Goal: Task Accomplishment & Management: Use online tool/utility

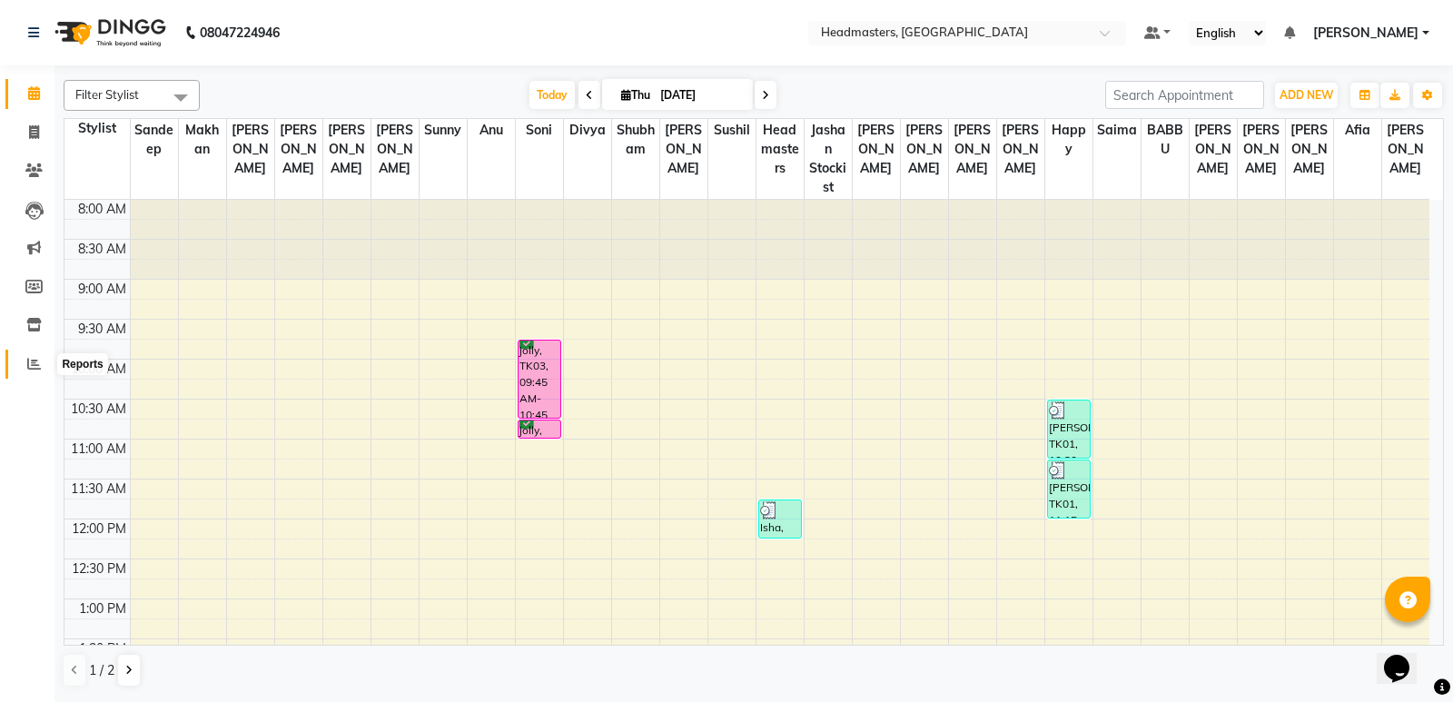
click at [29, 371] on span at bounding box center [34, 364] width 32 height 21
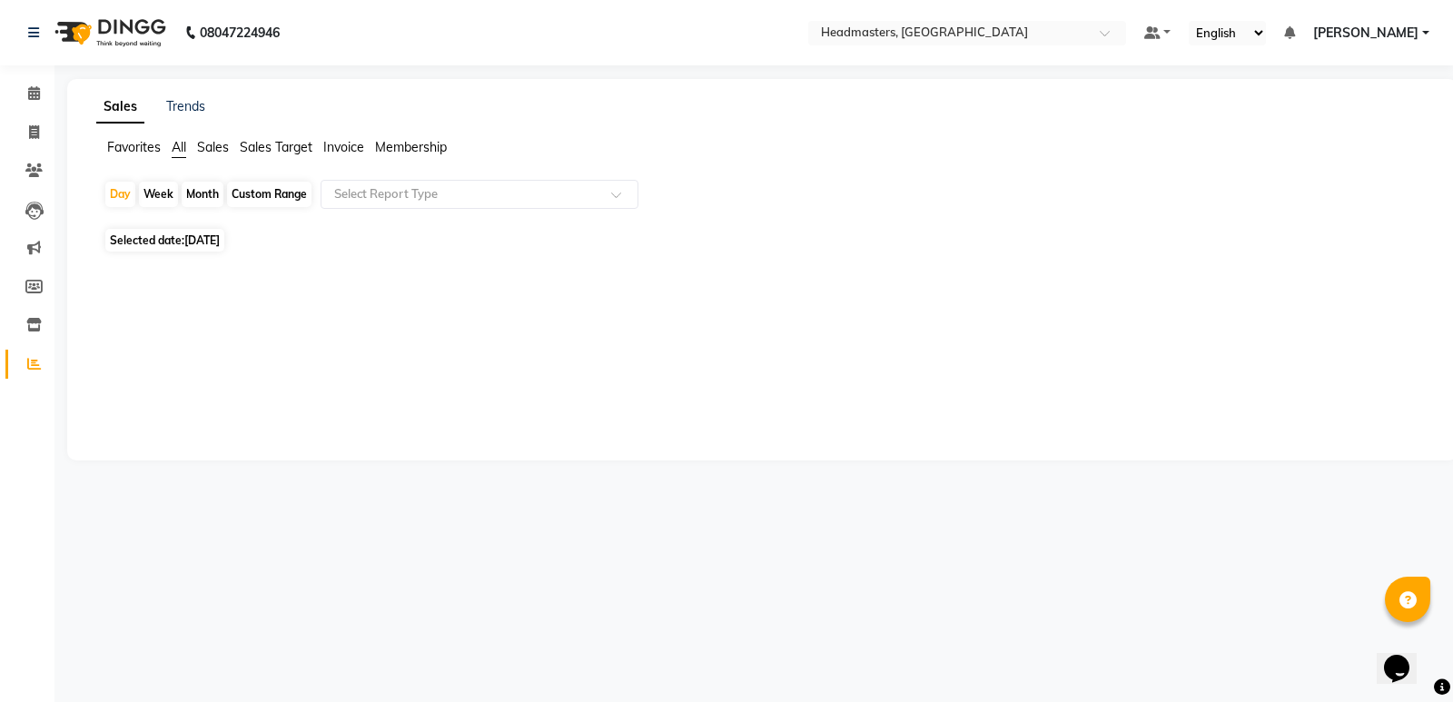
click at [220, 240] on span "[DATE]" at bounding box center [201, 240] width 35 height 14
select select "9"
select select "2025"
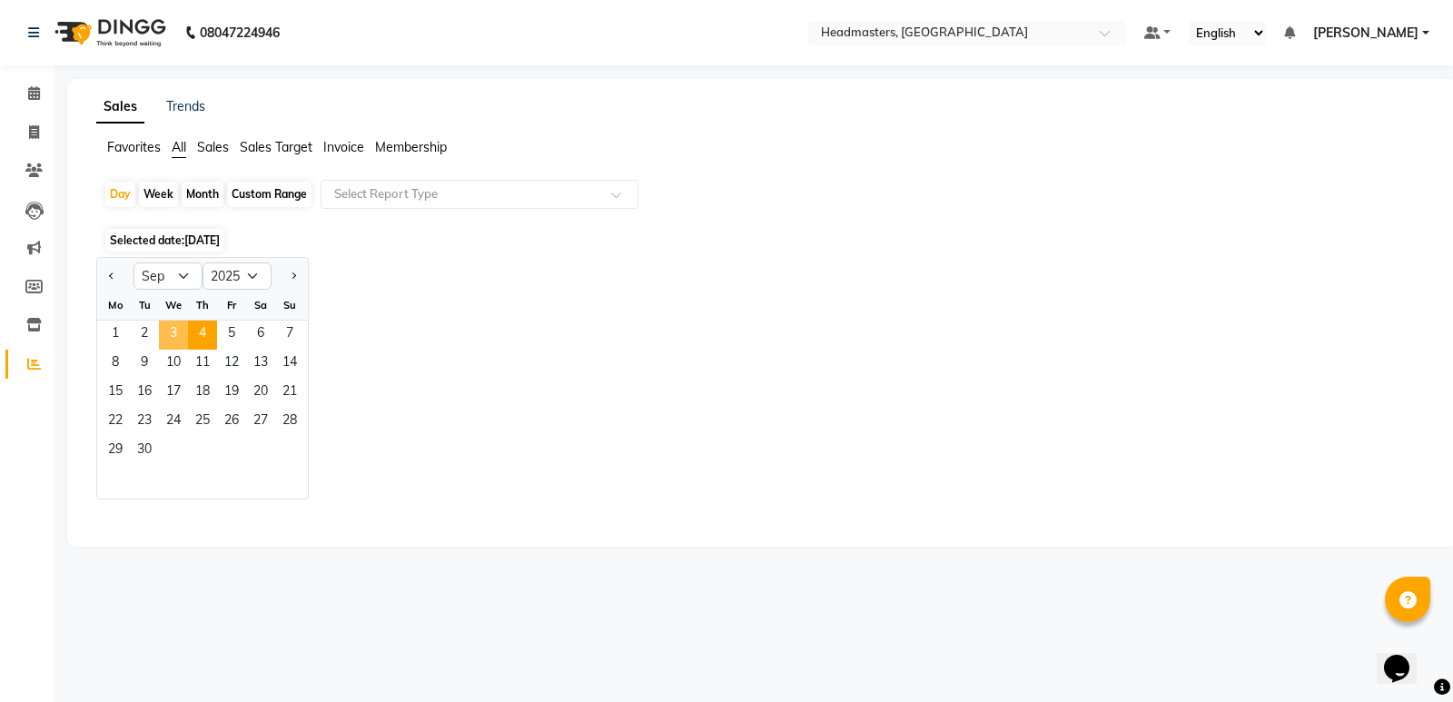
click at [173, 326] on span "3" at bounding box center [173, 335] width 29 height 29
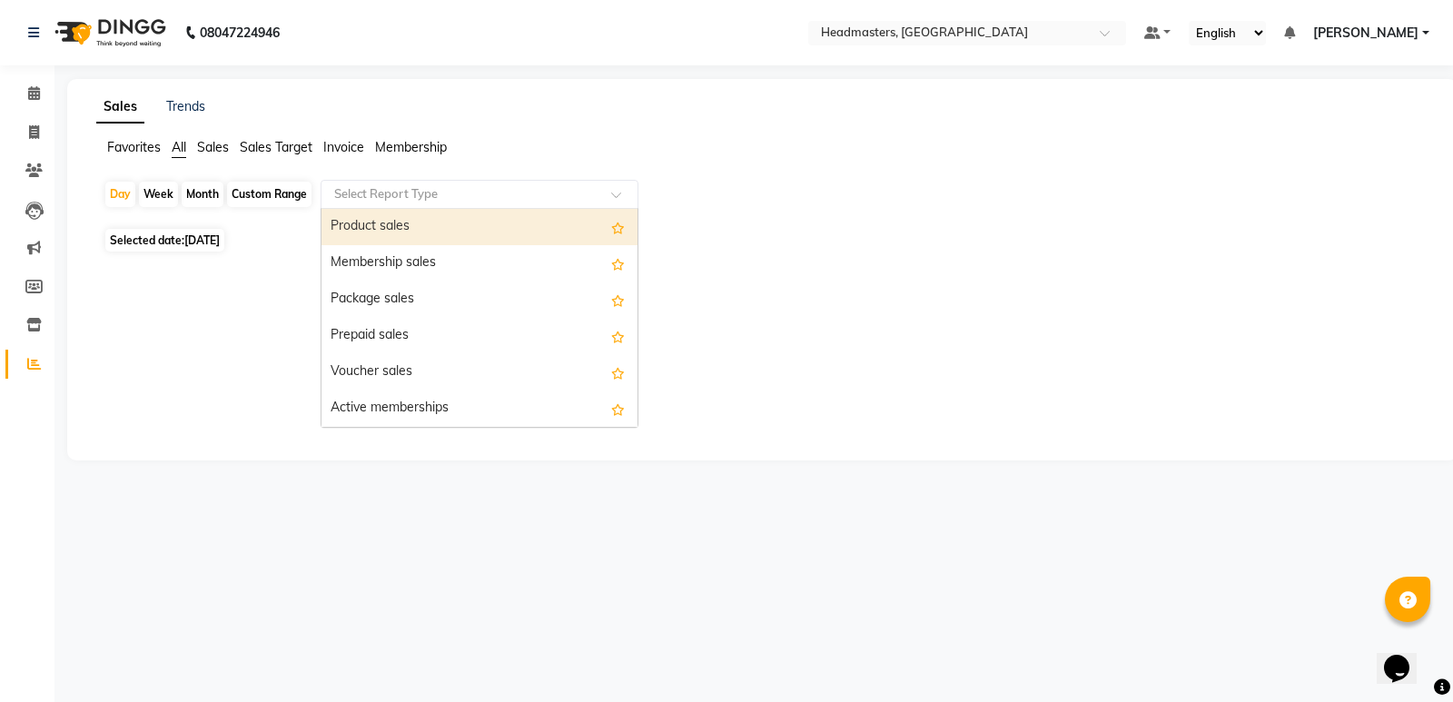
click at [405, 205] on div "Select Report Type" at bounding box center [480, 194] width 318 height 29
click at [427, 227] on div "Product sales" at bounding box center [479, 227] width 316 height 36
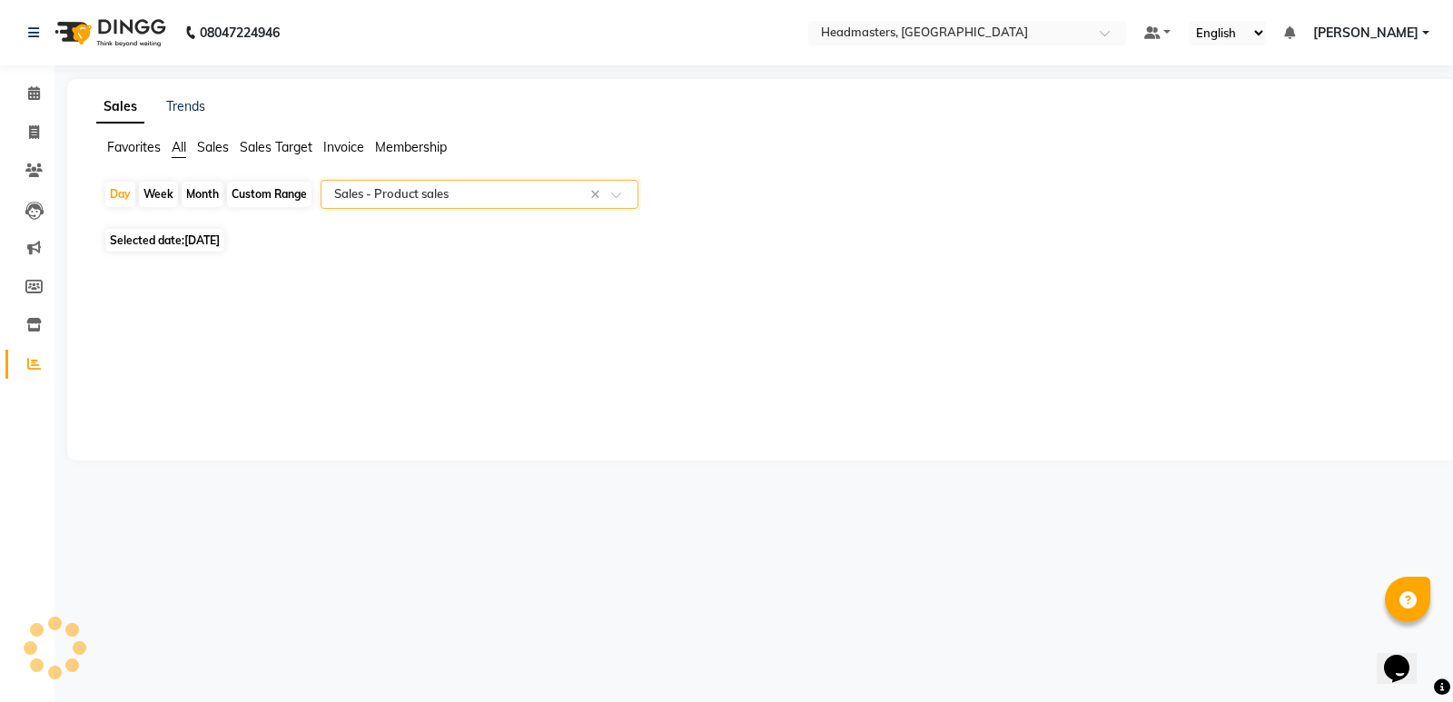
select select "csv"
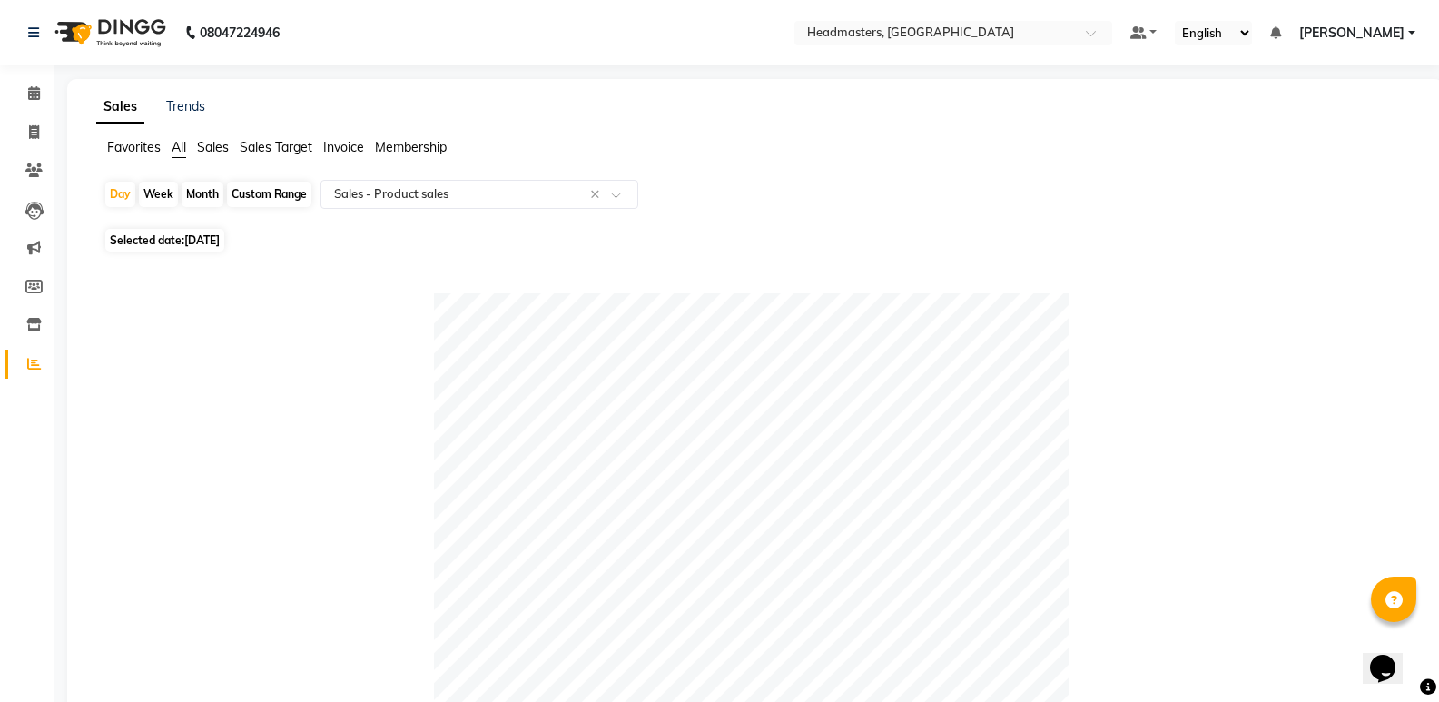
click at [207, 238] on span "[DATE]" at bounding box center [201, 240] width 35 height 14
select select "9"
select select "2025"
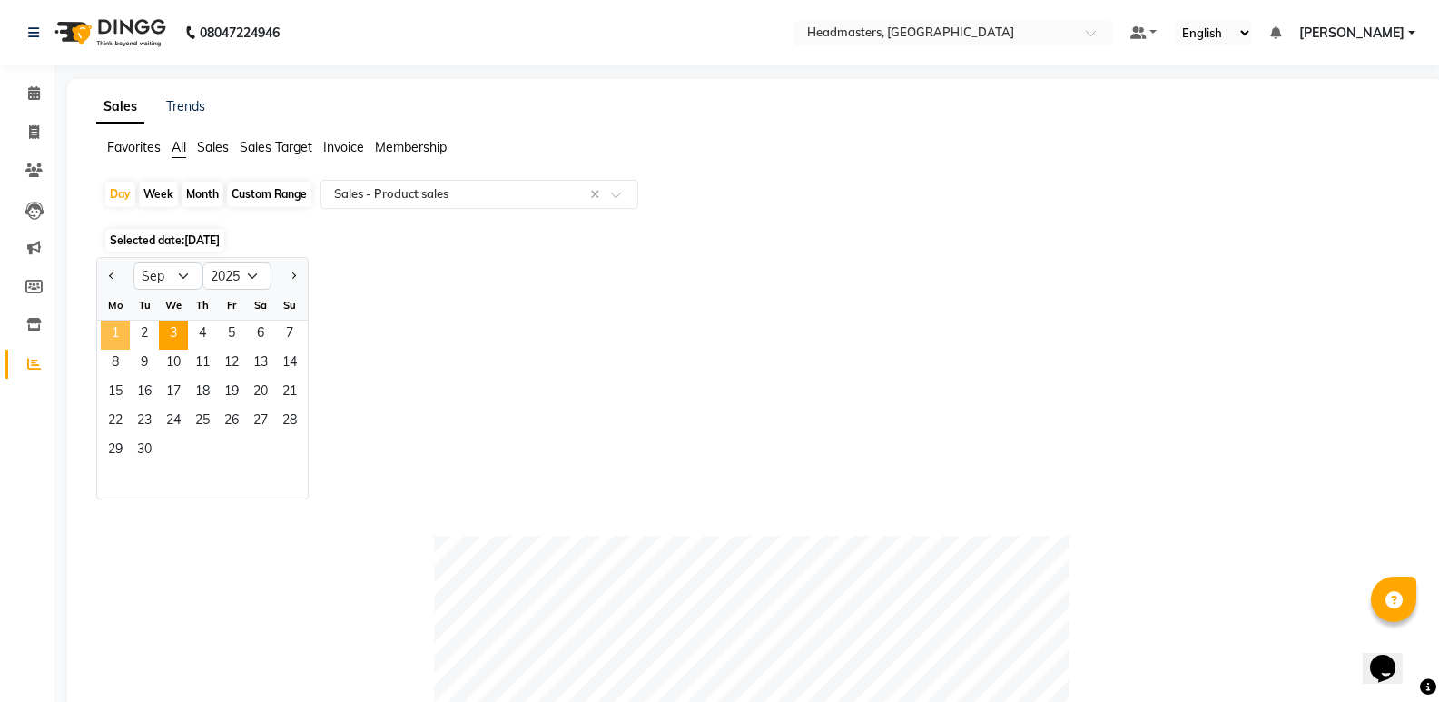
click at [123, 333] on span "1" at bounding box center [115, 335] width 29 height 29
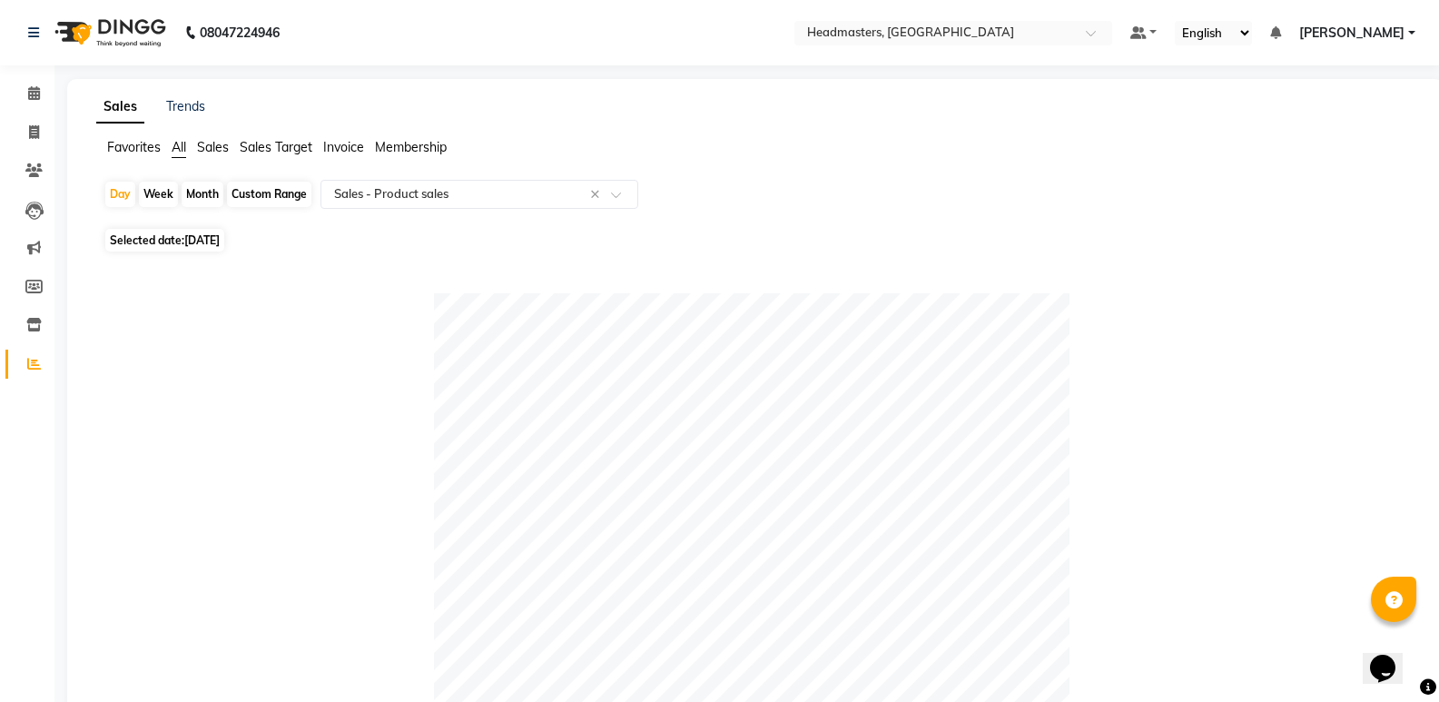
click at [204, 240] on span "[DATE]" at bounding box center [201, 240] width 35 height 14
select select "9"
select select "2025"
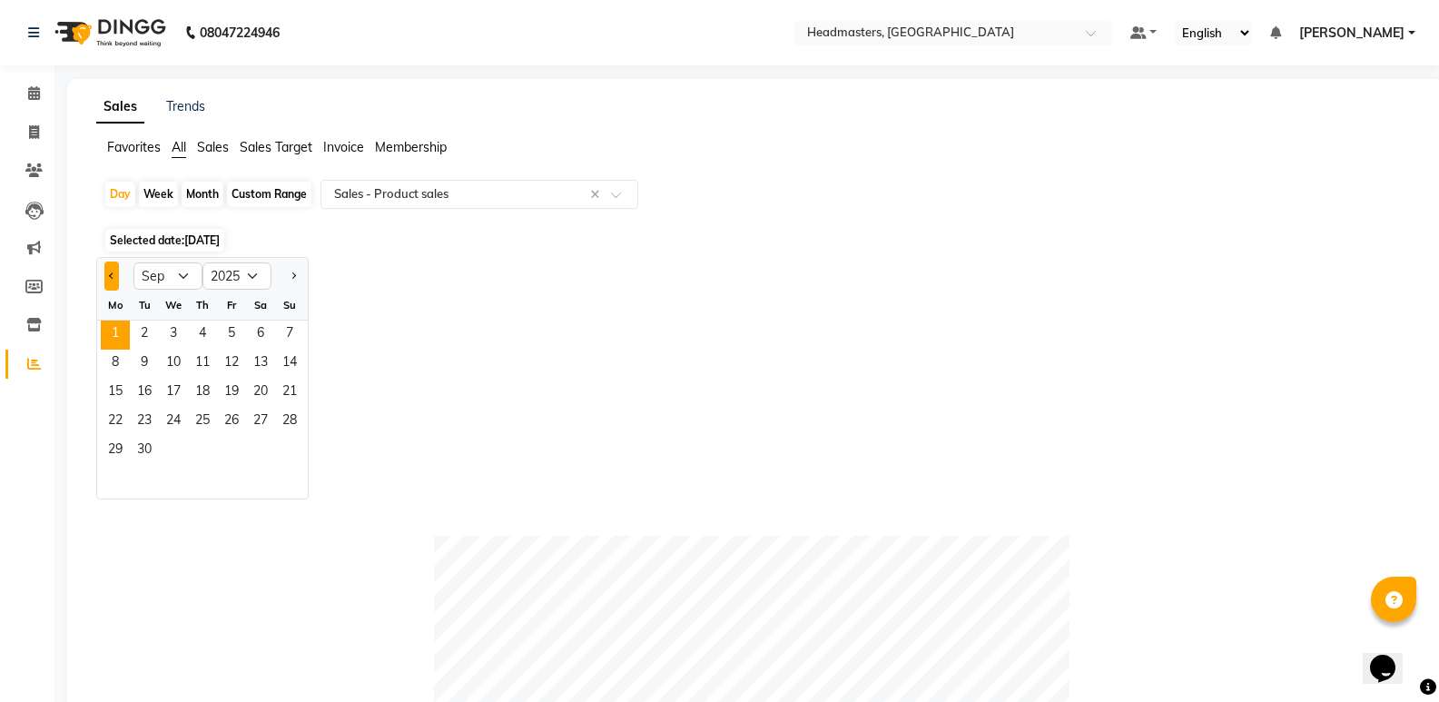
click at [111, 278] on span "Previous month" at bounding box center [112, 275] width 6 height 6
select select "8"
click at [257, 335] on span "2" at bounding box center [260, 335] width 29 height 29
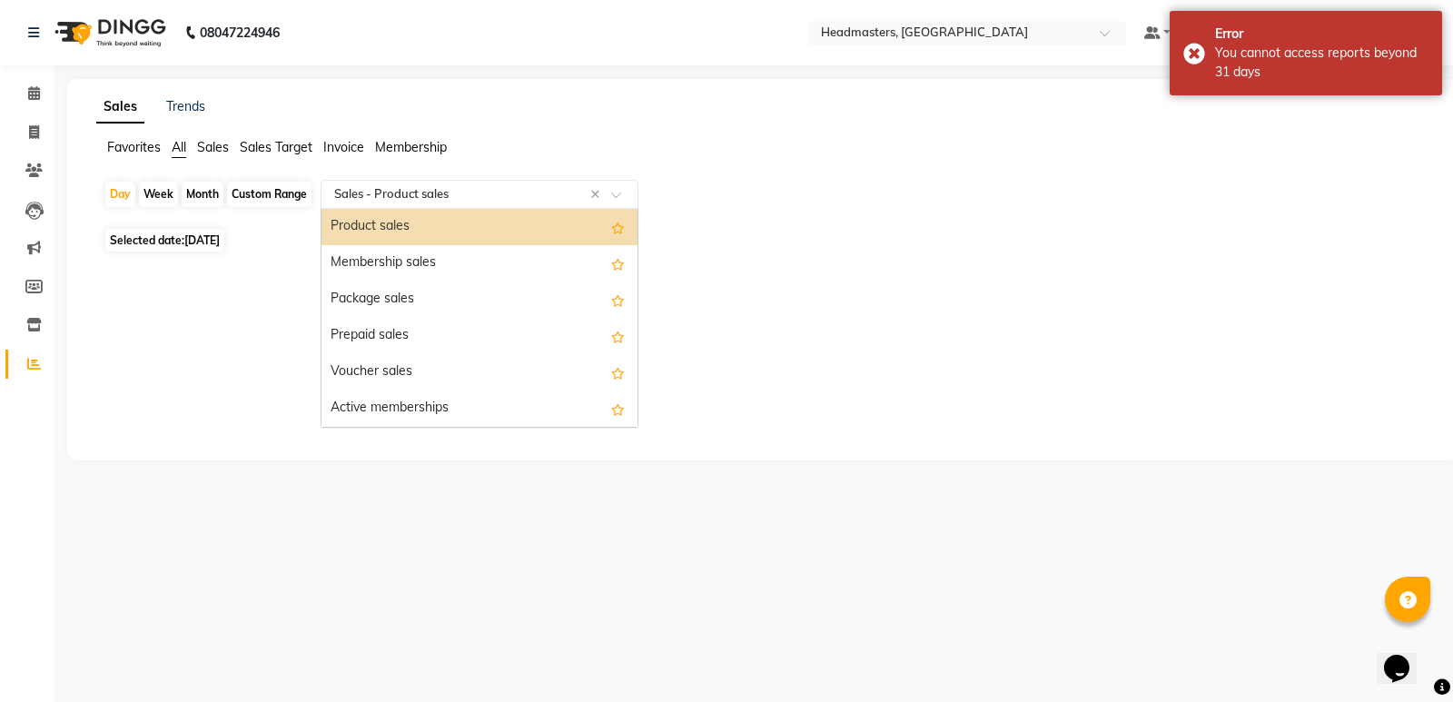
click at [457, 202] on input "text" at bounding box center [462, 194] width 262 height 18
click at [438, 234] on div "Product sales" at bounding box center [479, 227] width 316 height 36
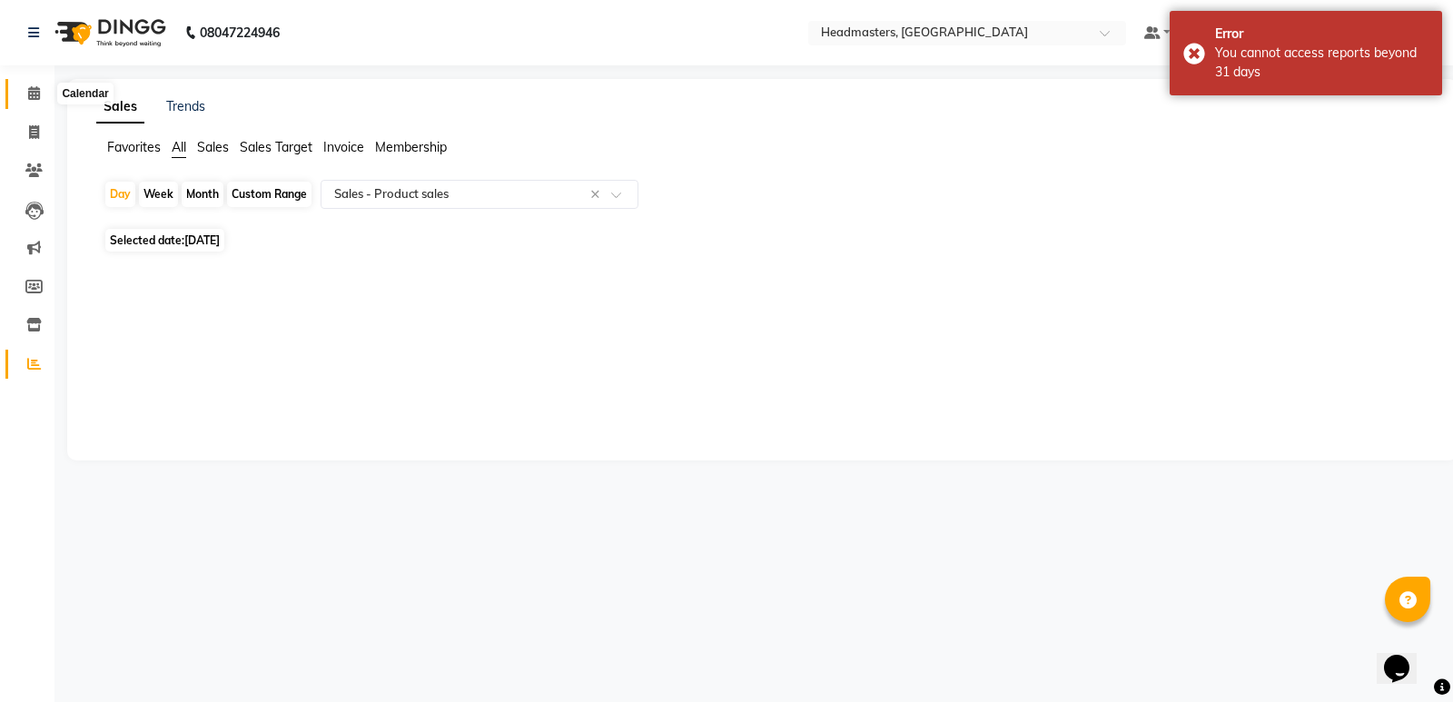
click at [31, 102] on span at bounding box center [34, 94] width 32 height 21
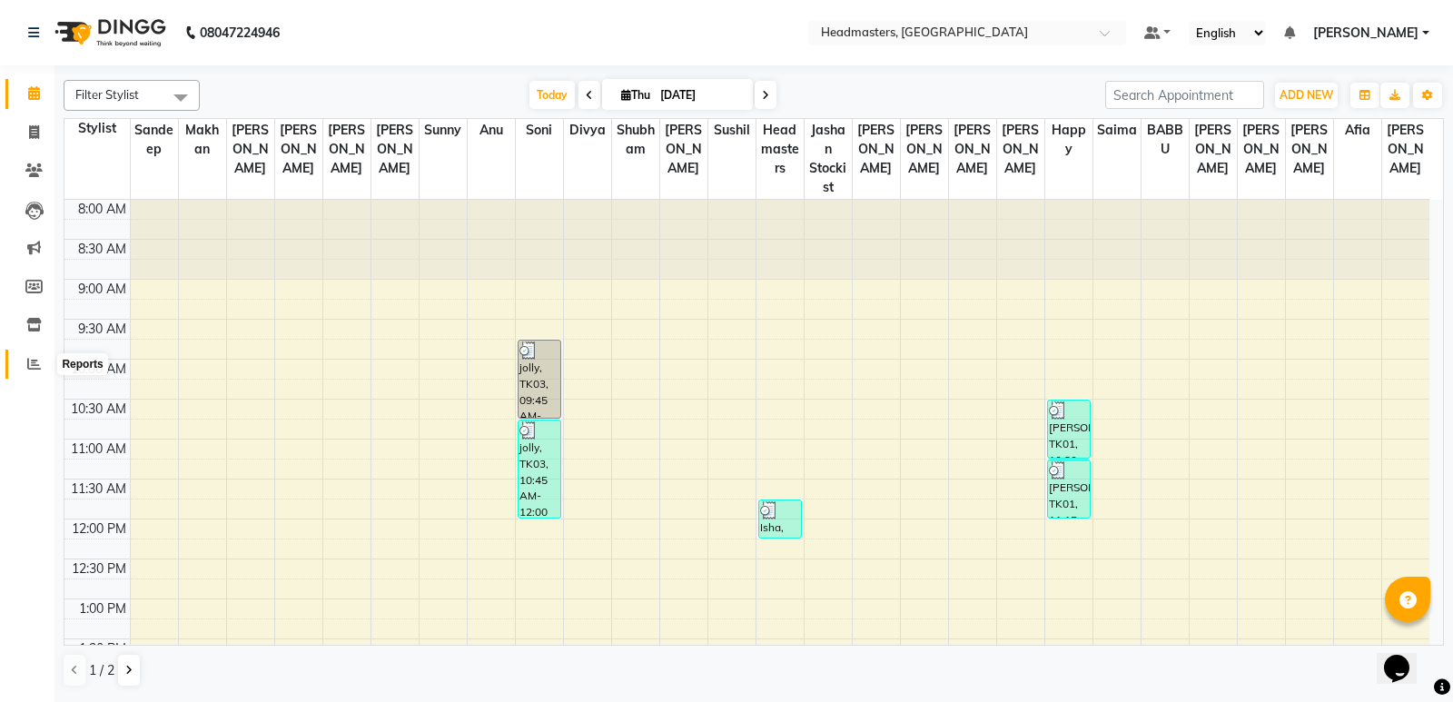
click at [25, 354] on span at bounding box center [34, 364] width 32 height 21
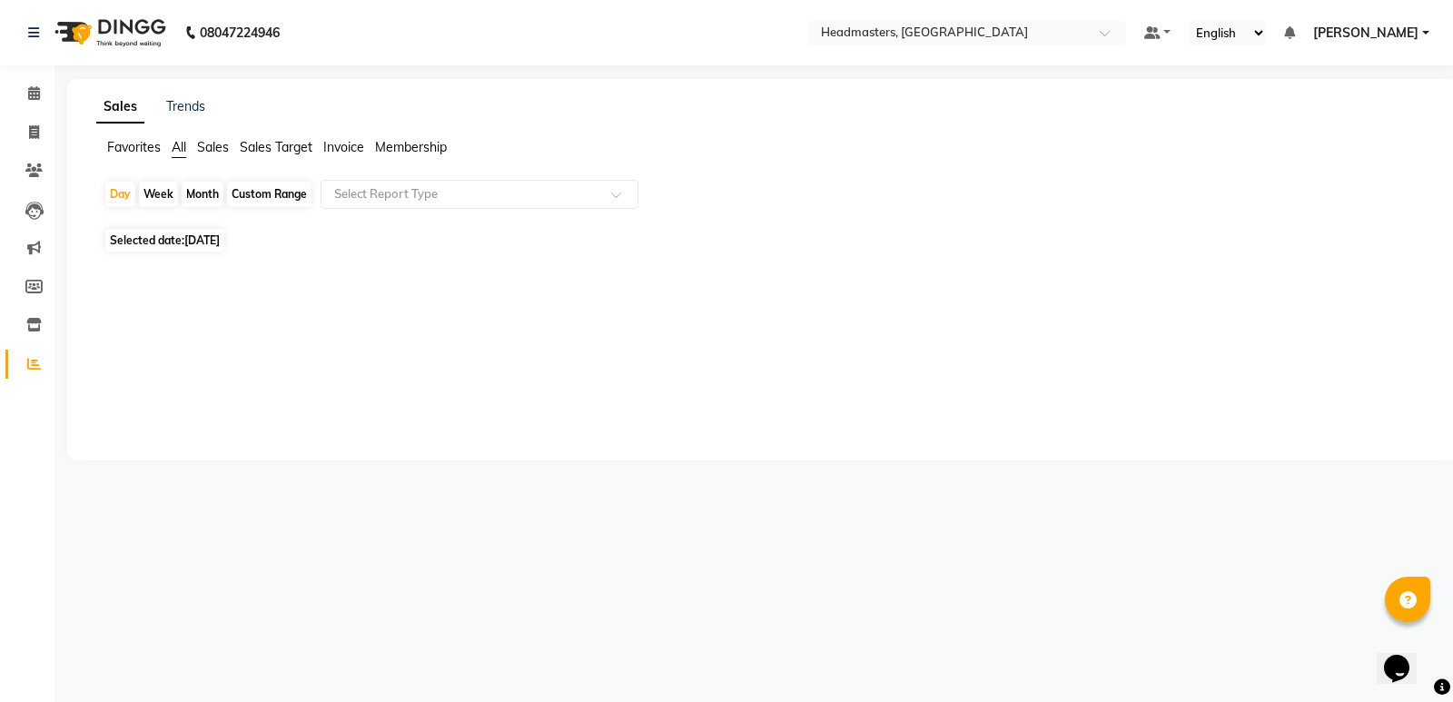
click at [216, 233] on span "[DATE]" at bounding box center [201, 240] width 35 height 14
select select "9"
select select "2025"
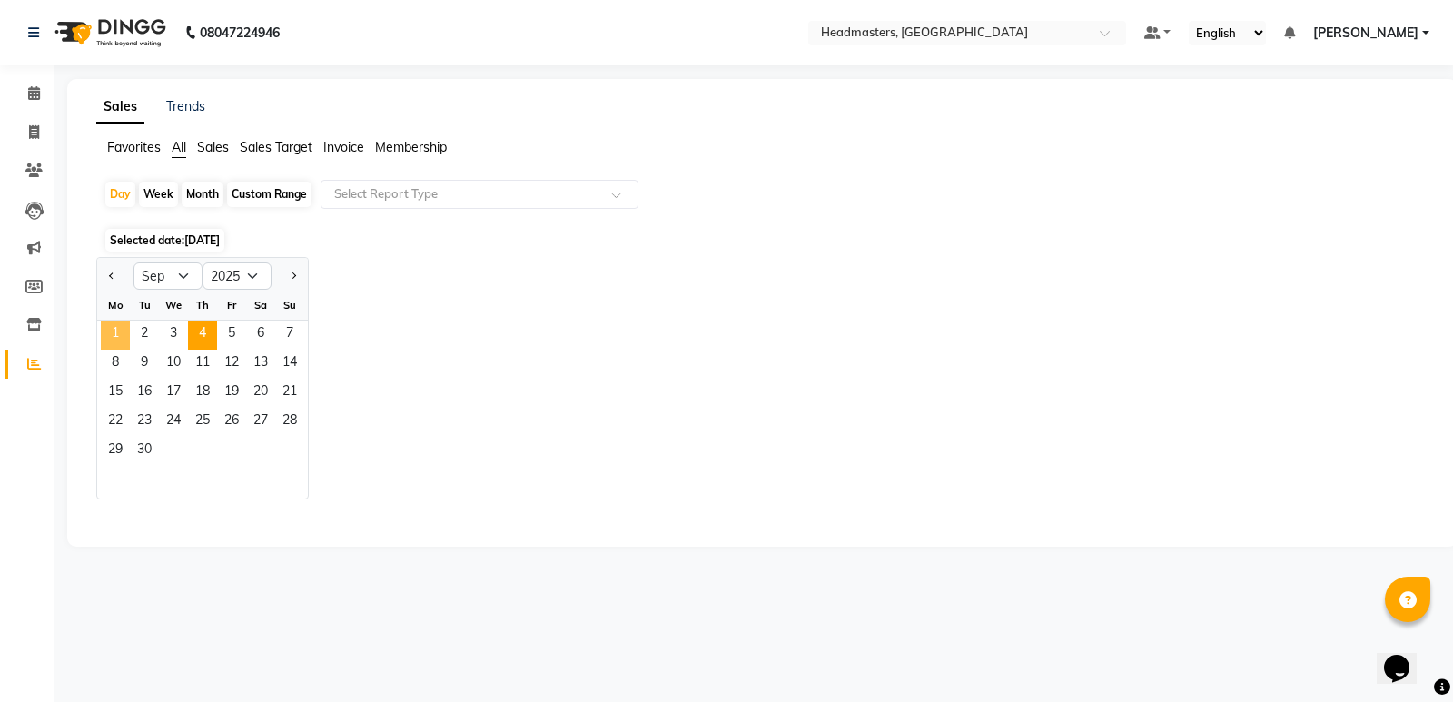
click at [122, 332] on span "1" at bounding box center [115, 335] width 29 height 29
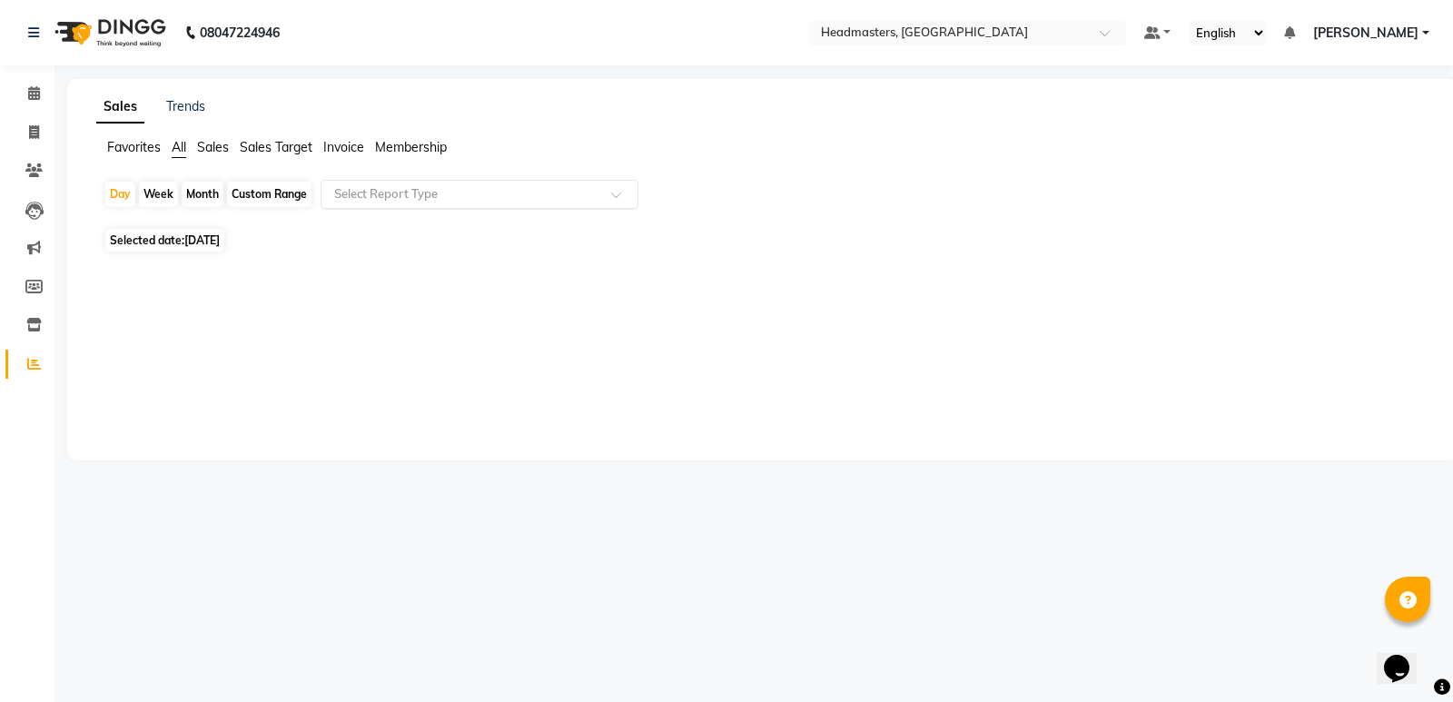
click at [446, 194] on input "text" at bounding box center [462, 194] width 262 height 18
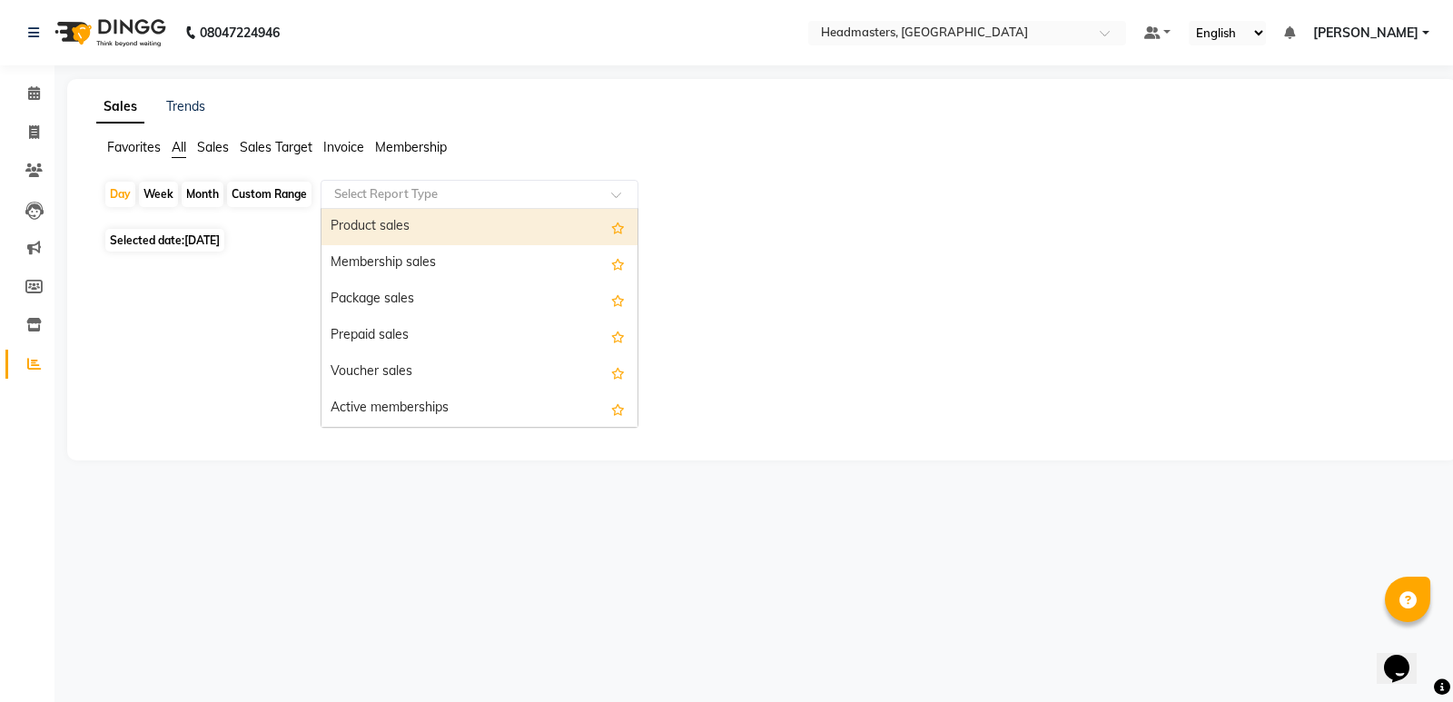
click at [491, 232] on div "Product sales" at bounding box center [479, 227] width 316 height 36
select select "csv"
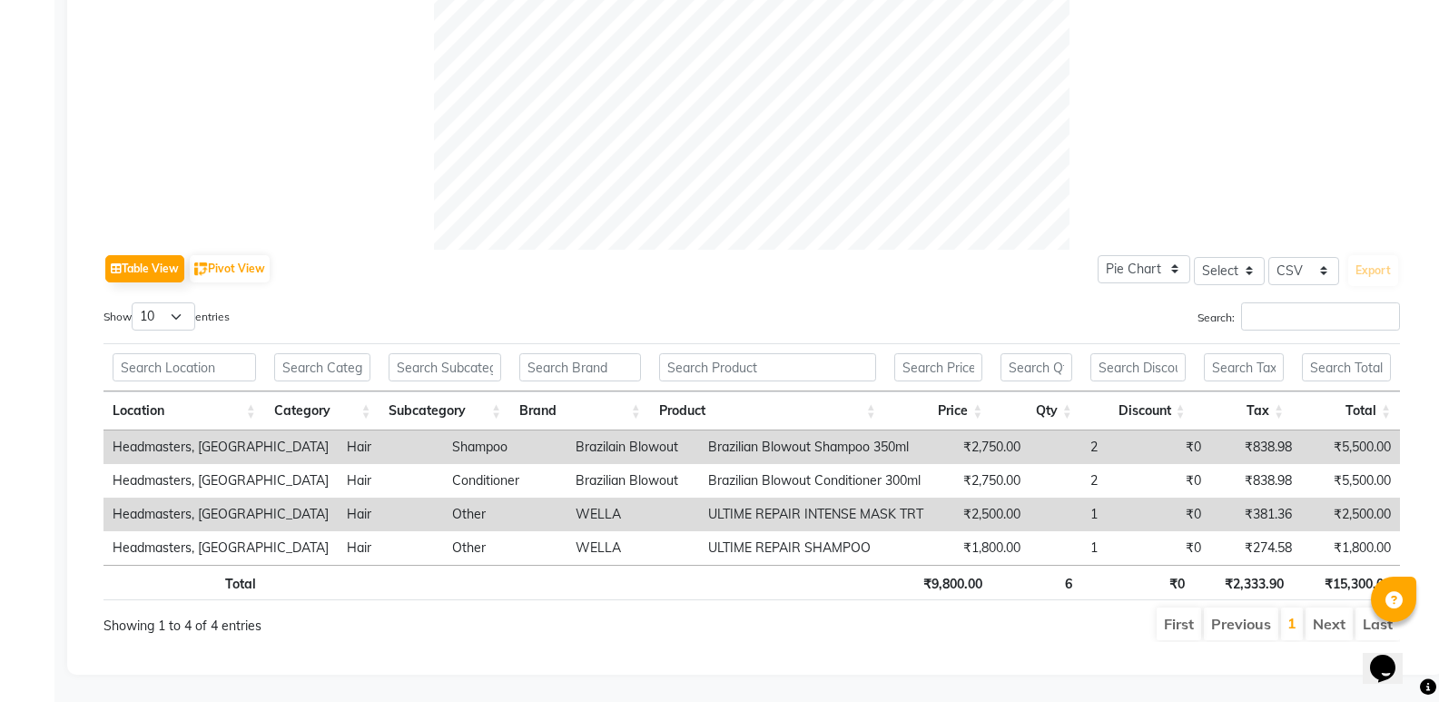
scroll to position [239, 0]
